Goal: Task Accomplishment & Management: Use online tool/utility

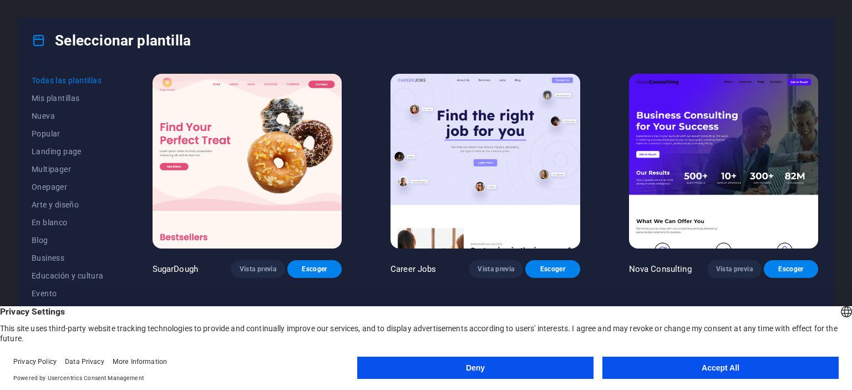
click at [667, 375] on button "Accept All" at bounding box center [721, 368] width 236 height 22
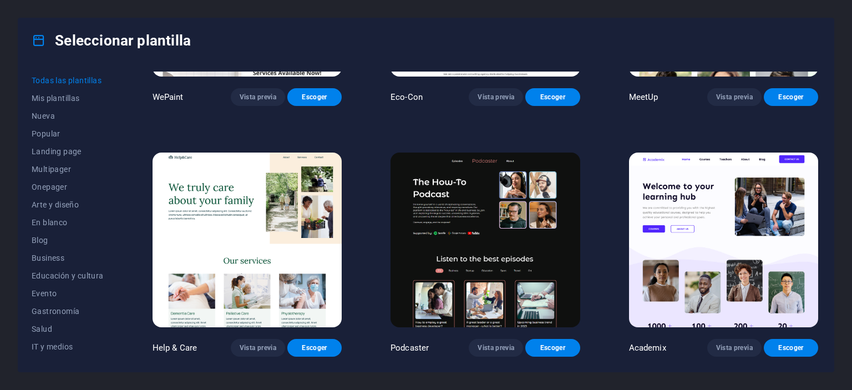
scroll to position [1054, 0]
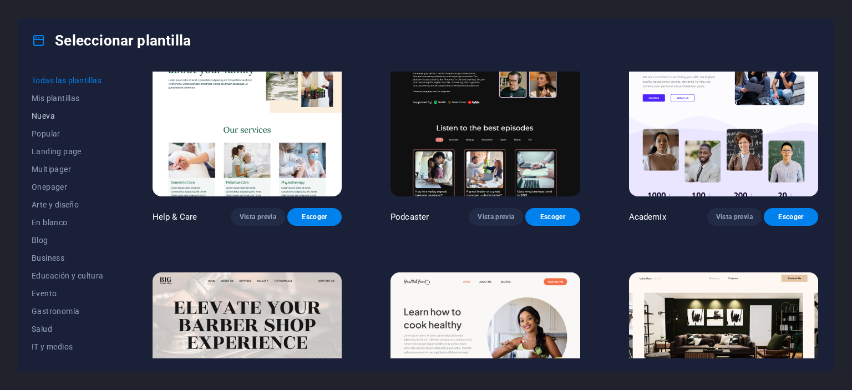
click at [50, 117] on span "Nueva" at bounding box center [68, 116] width 72 height 9
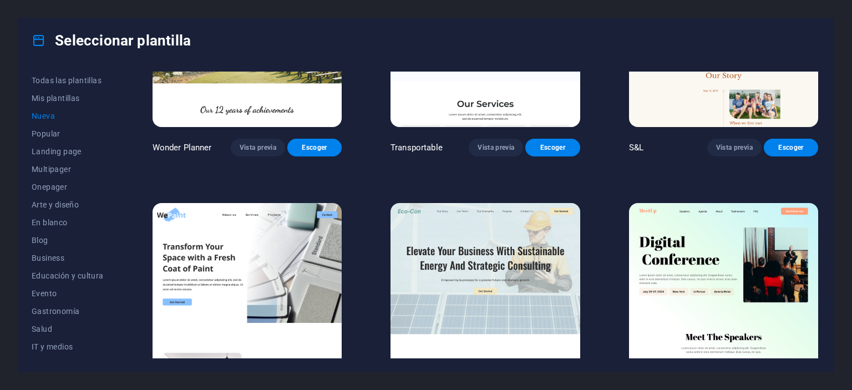
scroll to position [472, 0]
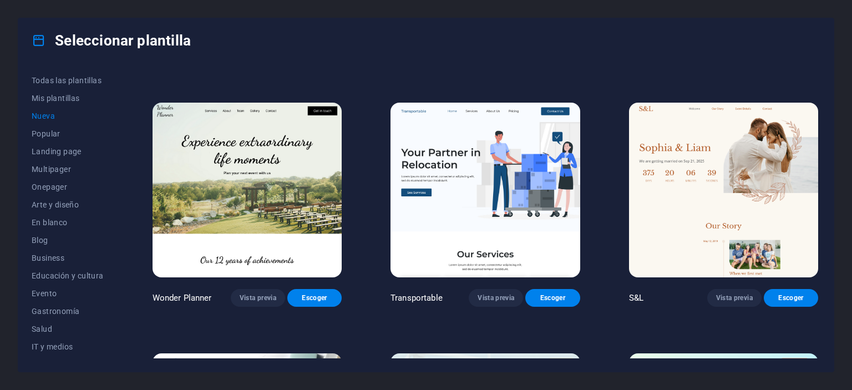
drag, startPoint x: 119, startPoint y: 145, endPoint x: 117, endPoint y: 177, distance: 32.3
click at [120, 173] on div "Todas las plantillas Mis plantillas Nueva Popular Landing page Multipager Onepa…" at bounding box center [426, 217] width 816 height 309
click at [69, 217] on button "En blanco" at bounding box center [68, 223] width 72 height 18
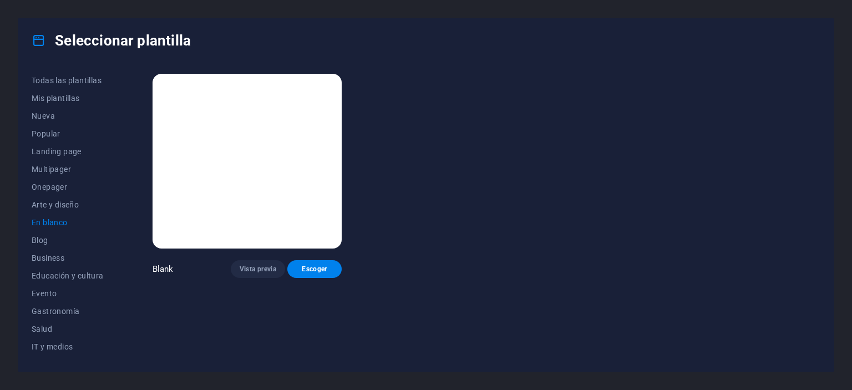
scroll to position [0, 0]
click at [51, 236] on span "Blog" at bounding box center [68, 240] width 72 height 9
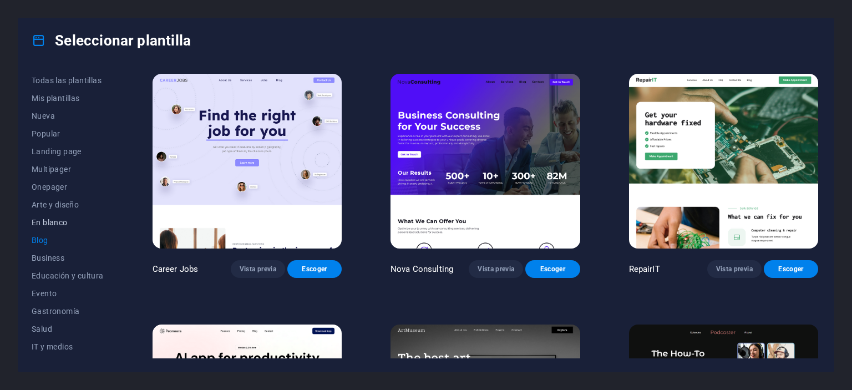
click at [53, 224] on span "En blanco" at bounding box center [68, 222] width 72 height 9
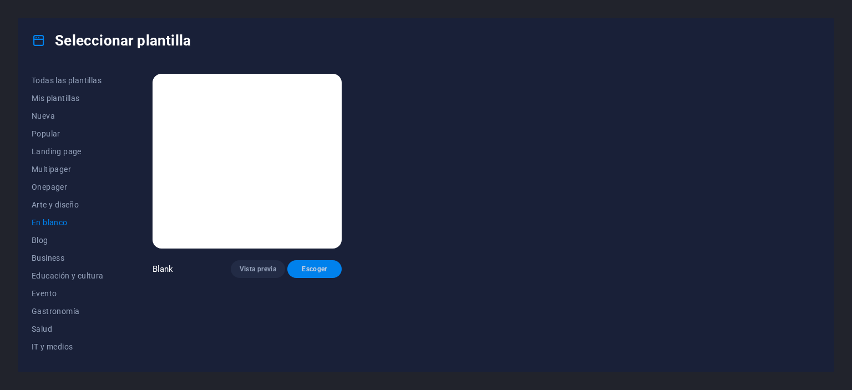
click at [304, 268] on span "Escoger" at bounding box center [314, 269] width 37 height 9
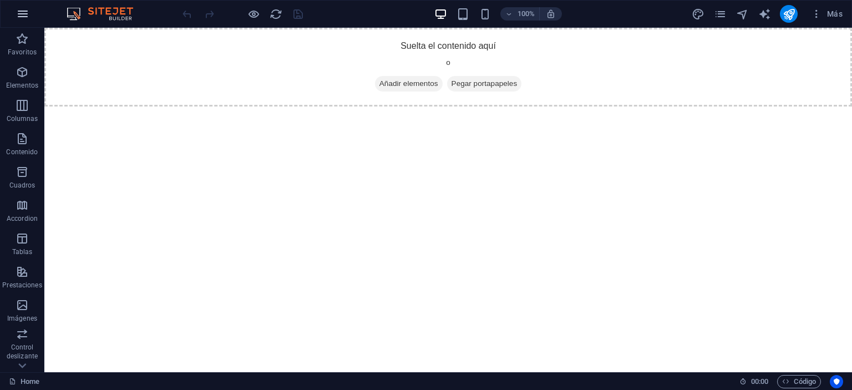
click at [34, 13] on button "button" at bounding box center [22, 14] width 27 height 27
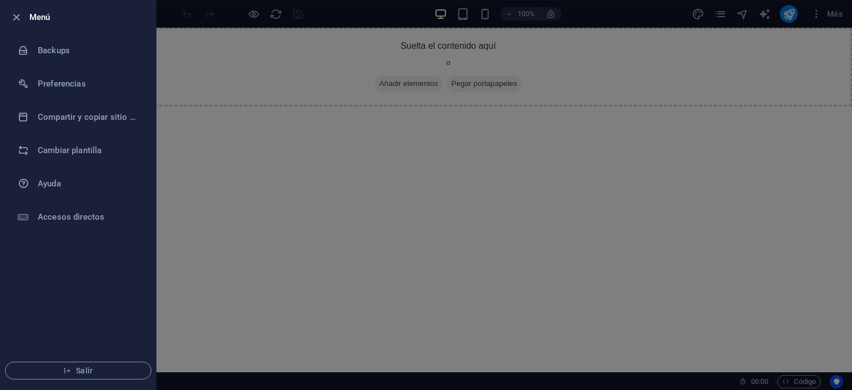
click at [335, 193] on div at bounding box center [426, 195] width 852 height 390
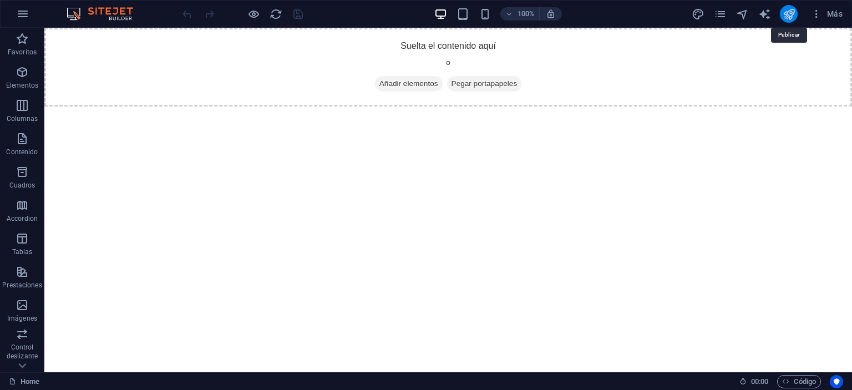
click at [785, 12] on icon "publish" at bounding box center [789, 14] width 13 height 13
